Goal: Navigation & Orientation: Understand site structure

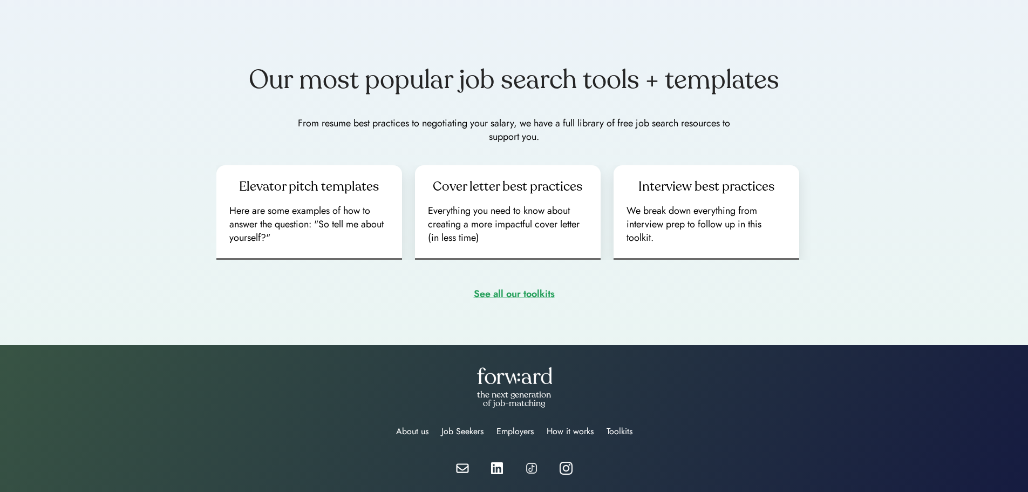
scroll to position [1466, 0]
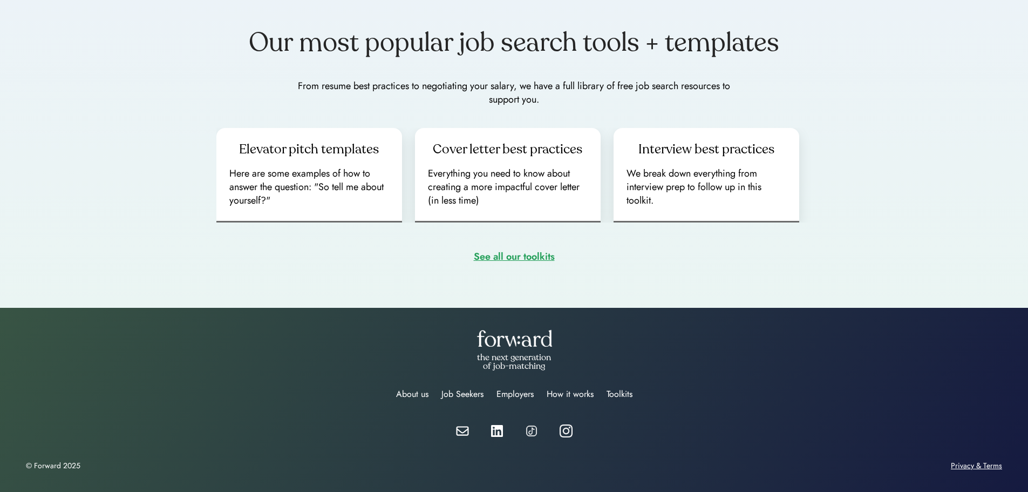
click at [994, 465] on div "Privacy & Terms" at bounding box center [976, 465] width 51 height 9
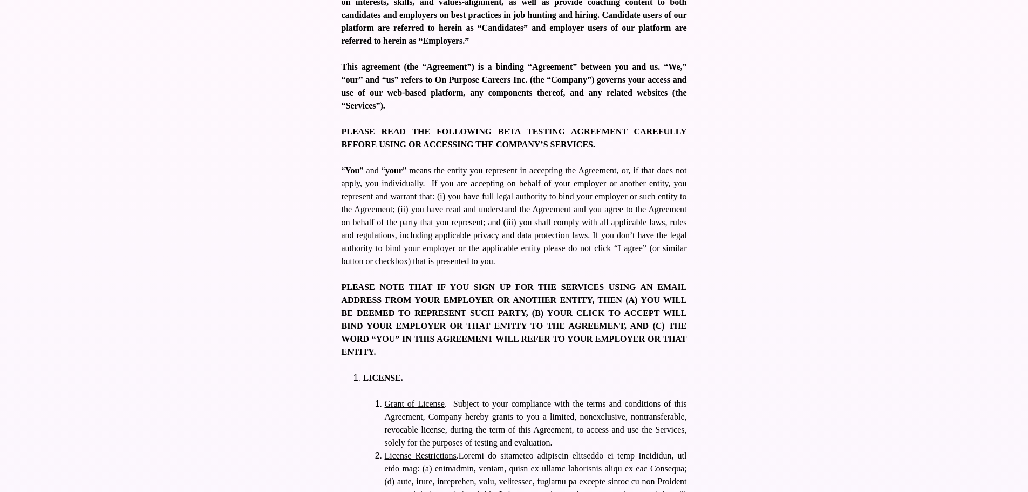
scroll to position [238, 0]
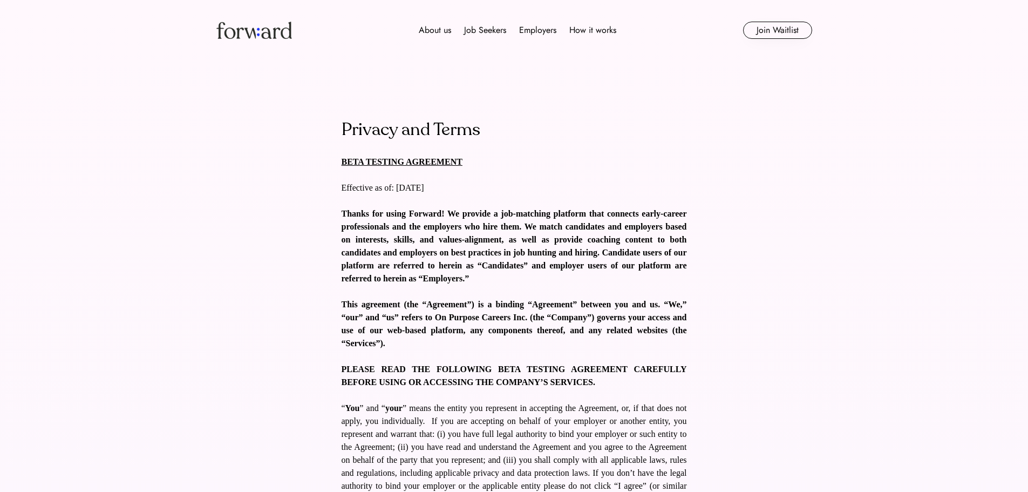
scroll to position [2818, 0]
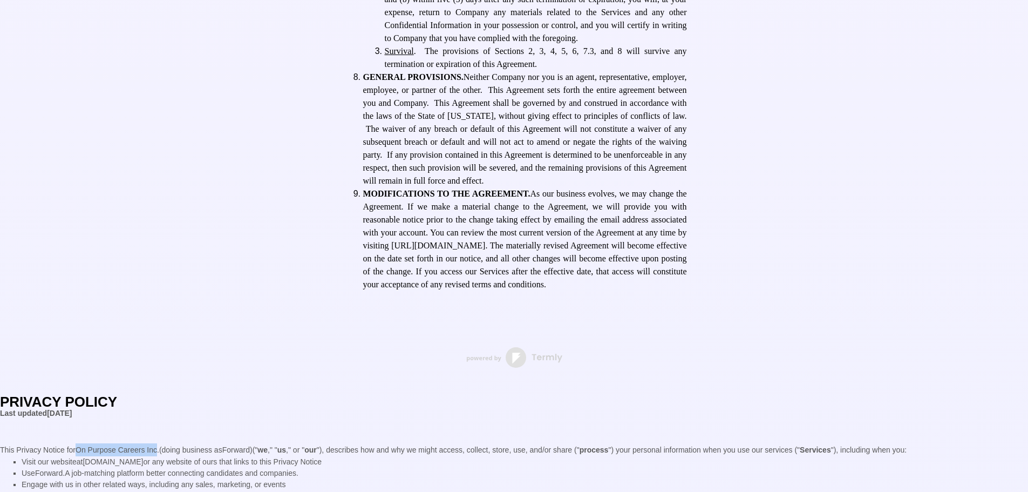
drag, startPoint x: 78, startPoint y: 451, endPoint x: 160, endPoint y: 451, distance: 82.0
click at [159, 451] on bdt "On Purpose Careers Inc." at bounding box center [118, 449] width 84 height 9
copy bdt "On Purpose Careers Inc."
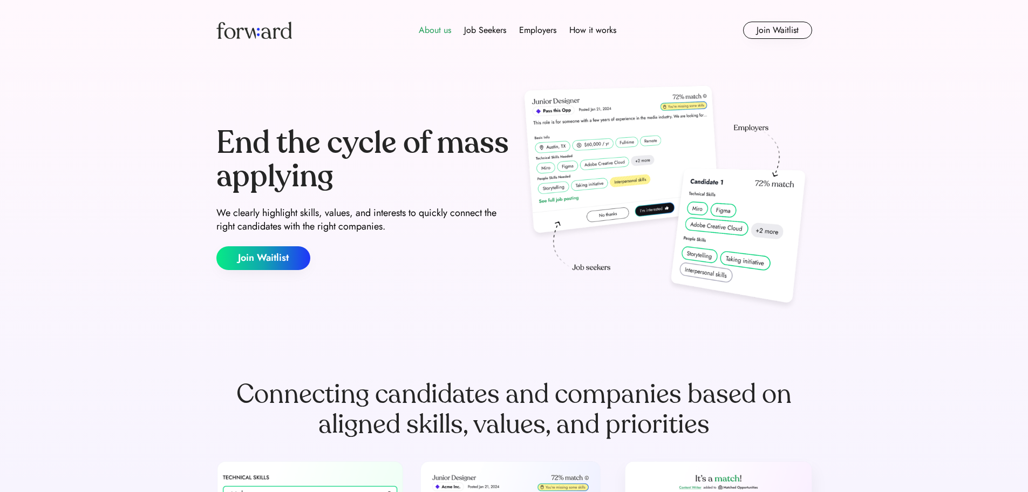
click at [436, 32] on div "About us" at bounding box center [435, 30] width 32 height 13
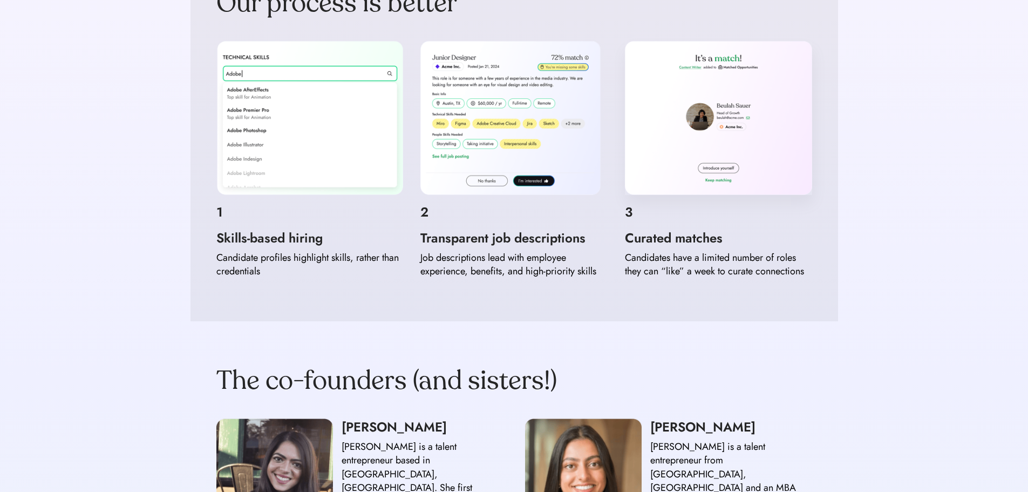
scroll to position [594, 0]
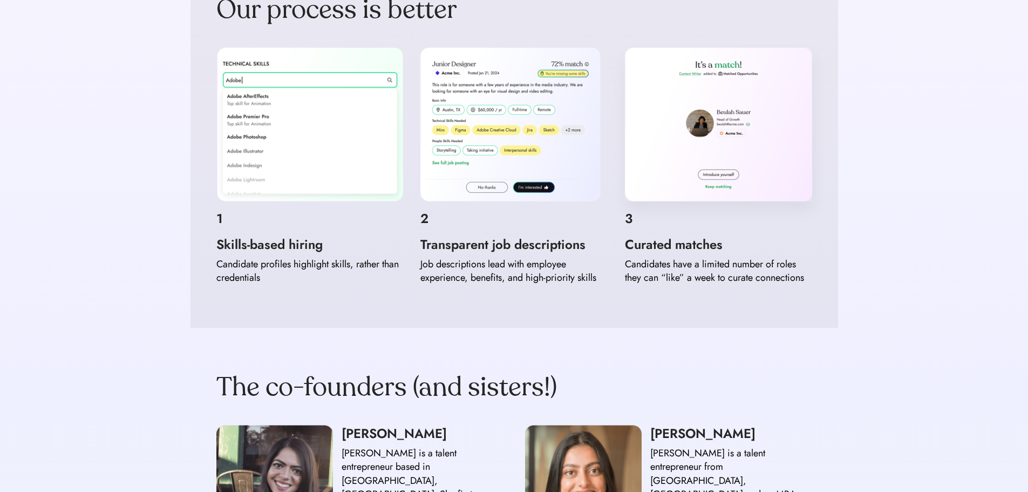
click at [910, 282] on div "About us Job Seekers Employers How it works Join Waitlist Forward: the next gen…" at bounding box center [514, 386] width 1028 height 1960
click at [85, 290] on div "About us Job Seekers Employers How it works Join Waitlist Forward: the next gen…" at bounding box center [514, 386] width 1028 height 1960
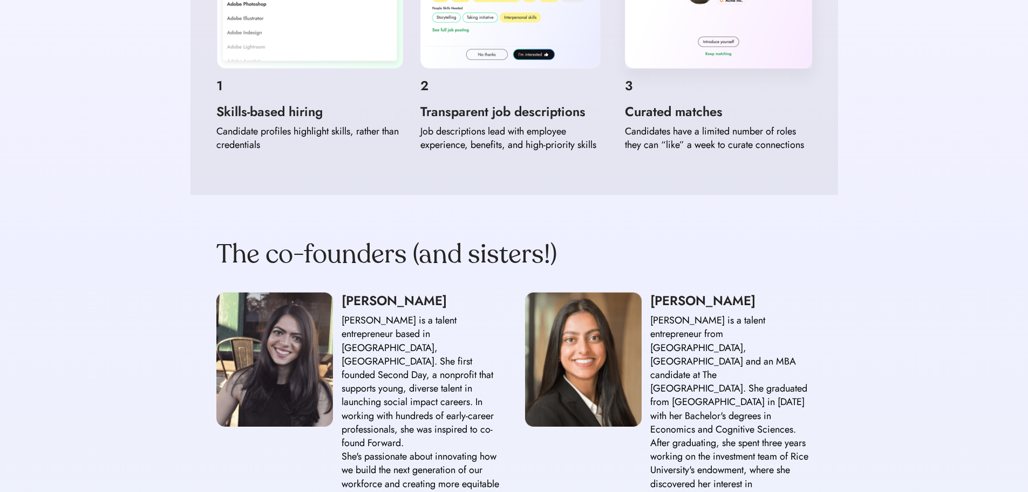
click at [86, 322] on div "About us Job Seekers Employers How it works Join Waitlist Forward: the next gen…" at bounding box center [514, 253] width 1028 height 1960
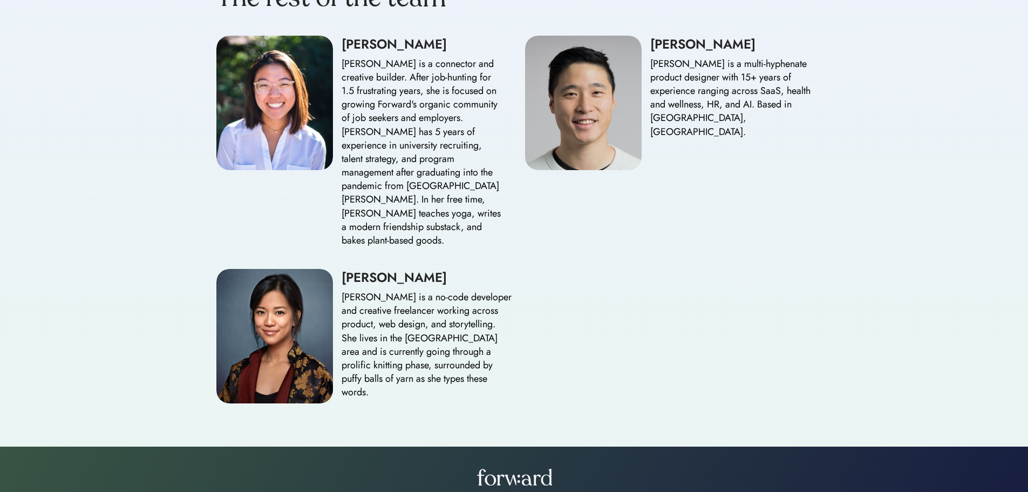
scroll to position [1294, 0]
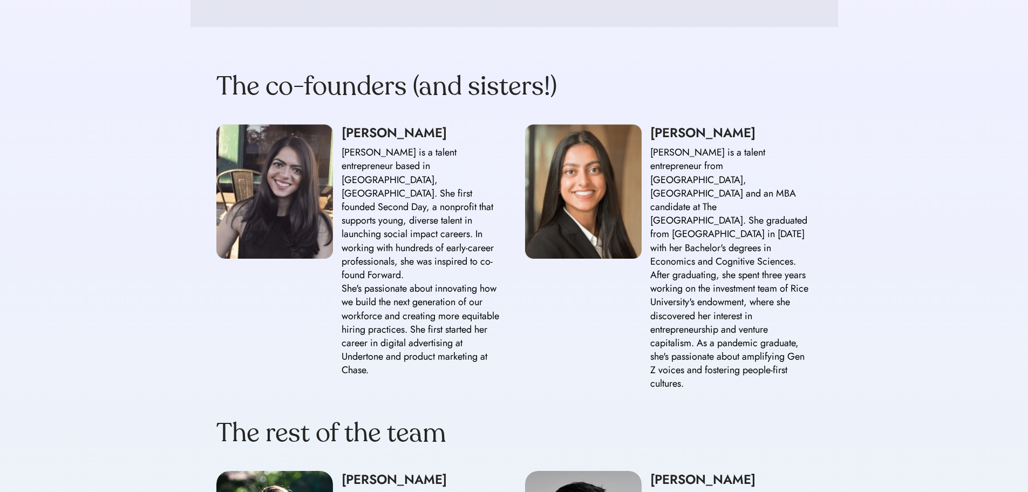
scroll to position [896, 0]
